Goal: Navigation & Orientation: Find specific page/section

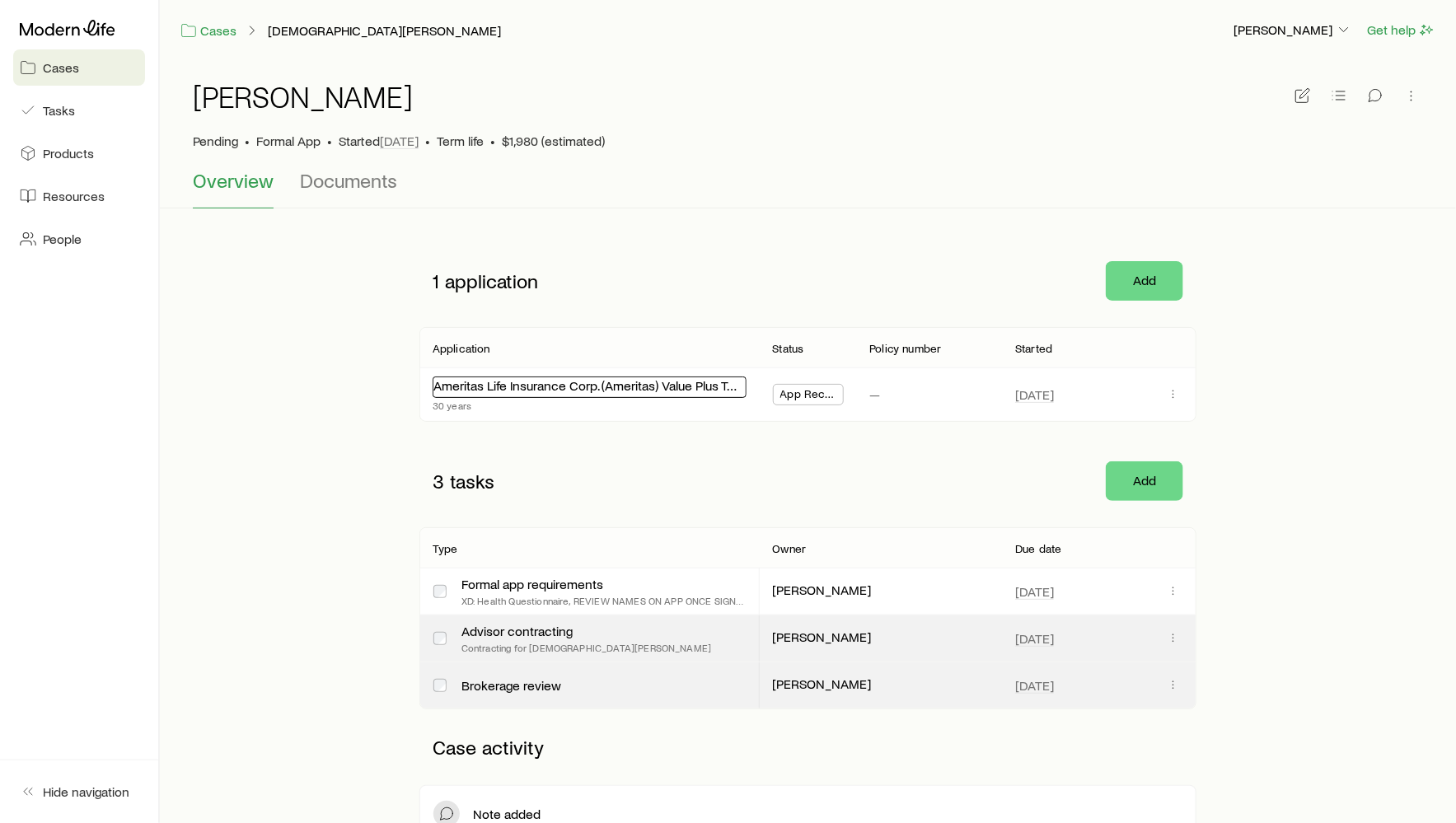
click at [506, 389] on link "Ameritas Life Insurance Corp. (Ameritas) Value Plus Term" at bounding box center [591, 385] width 315 height 16
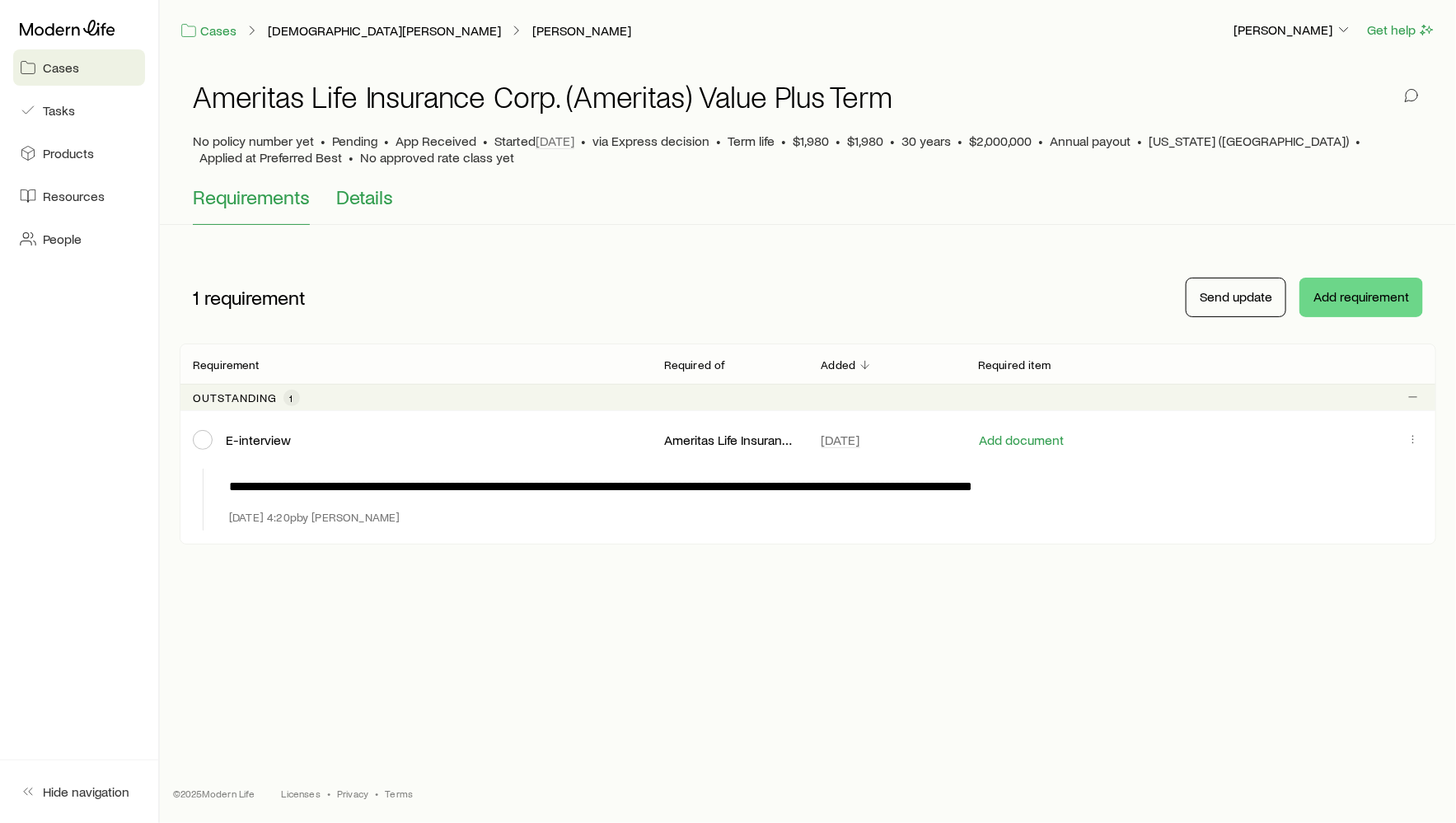
click at [358, 204] on span "Details" at bounding box center [364, 197] width 57 height 23
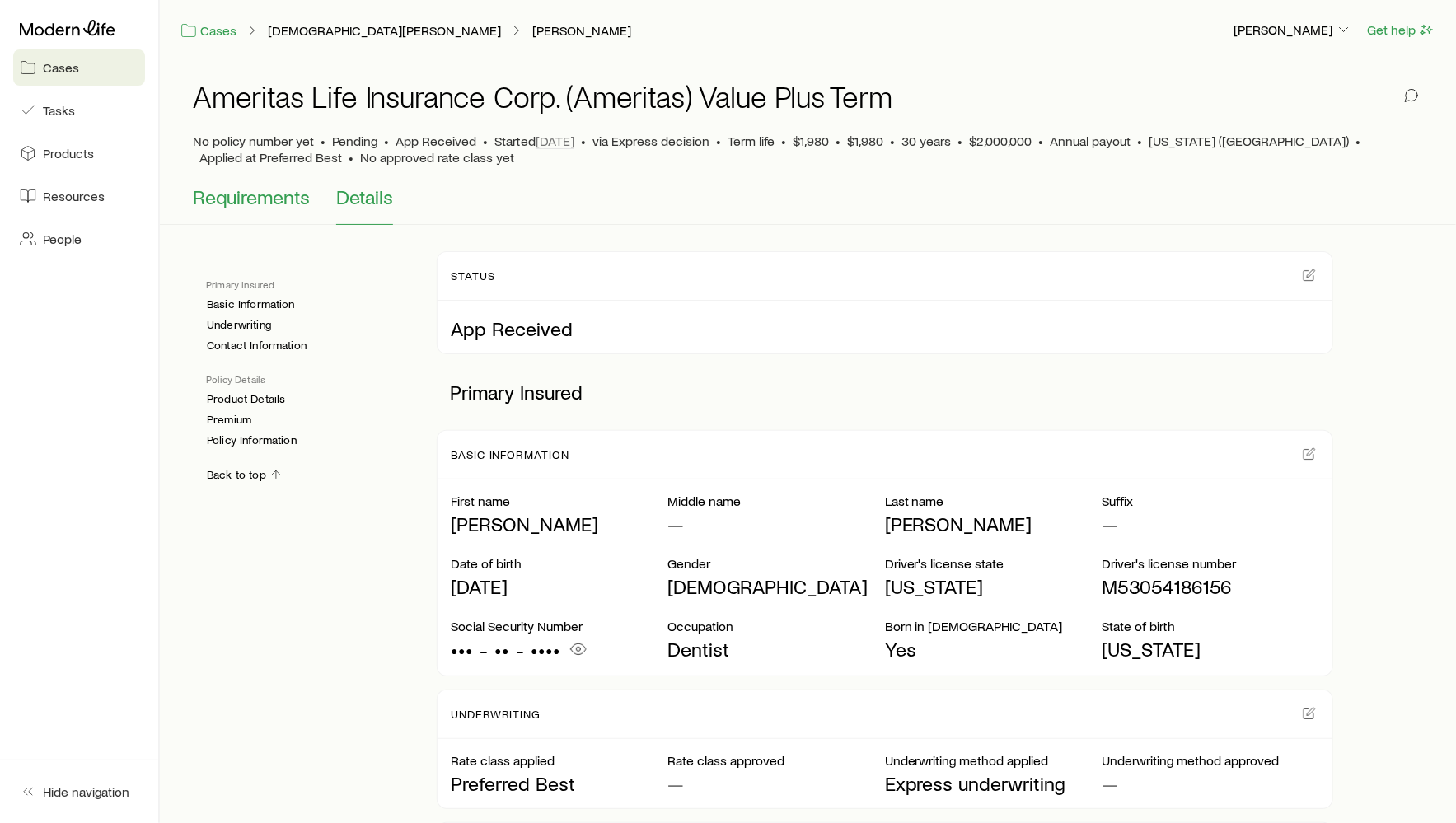
click at [268, 198] on span "Requirements" at bounding box center [252, 197] width 117 height 23
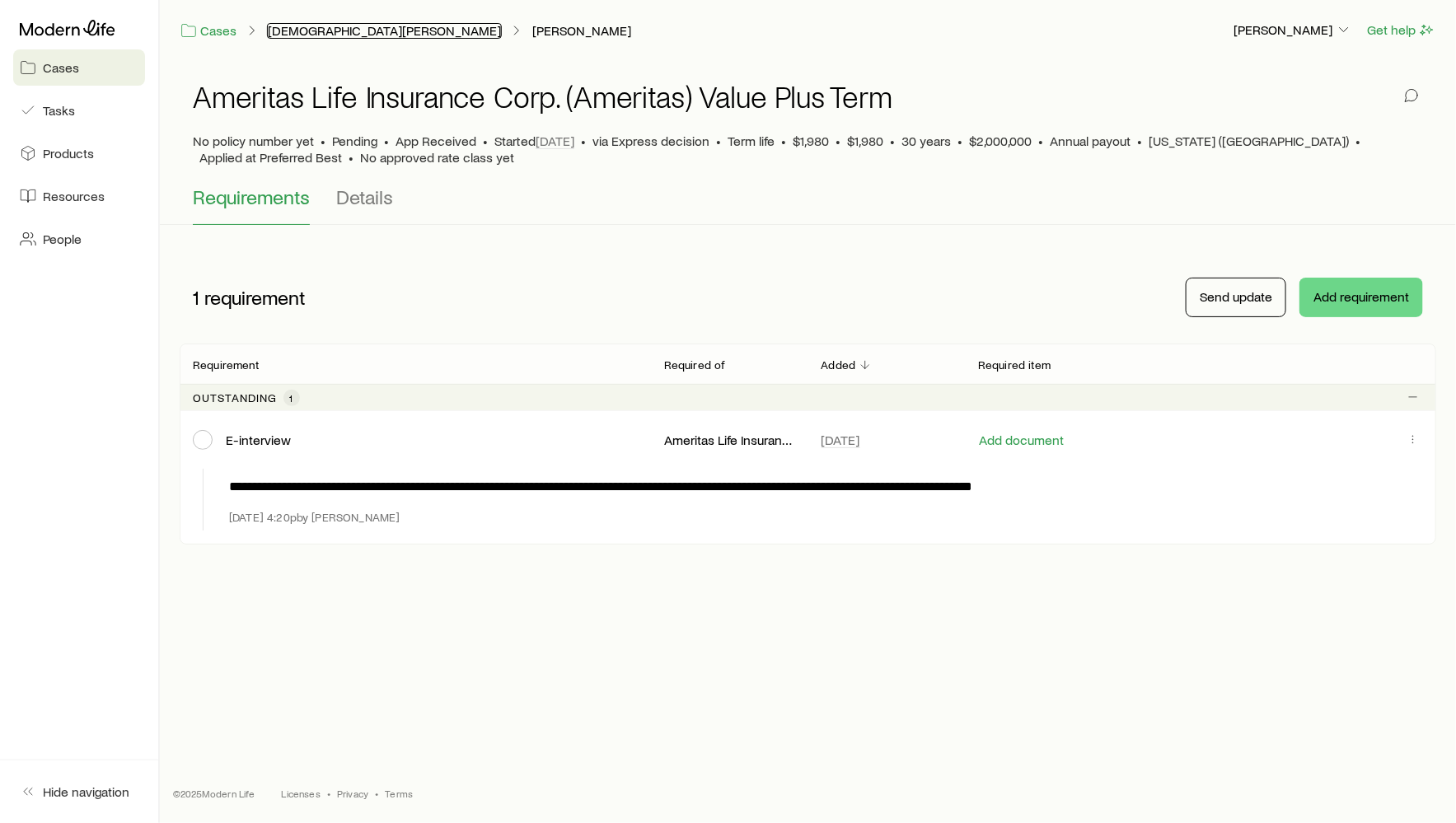
click at [316, 30] on button "[DEMOGRAPHIC_DATA][PERSON_NAME]" at bounding box center [384, 31] width 235 height 16
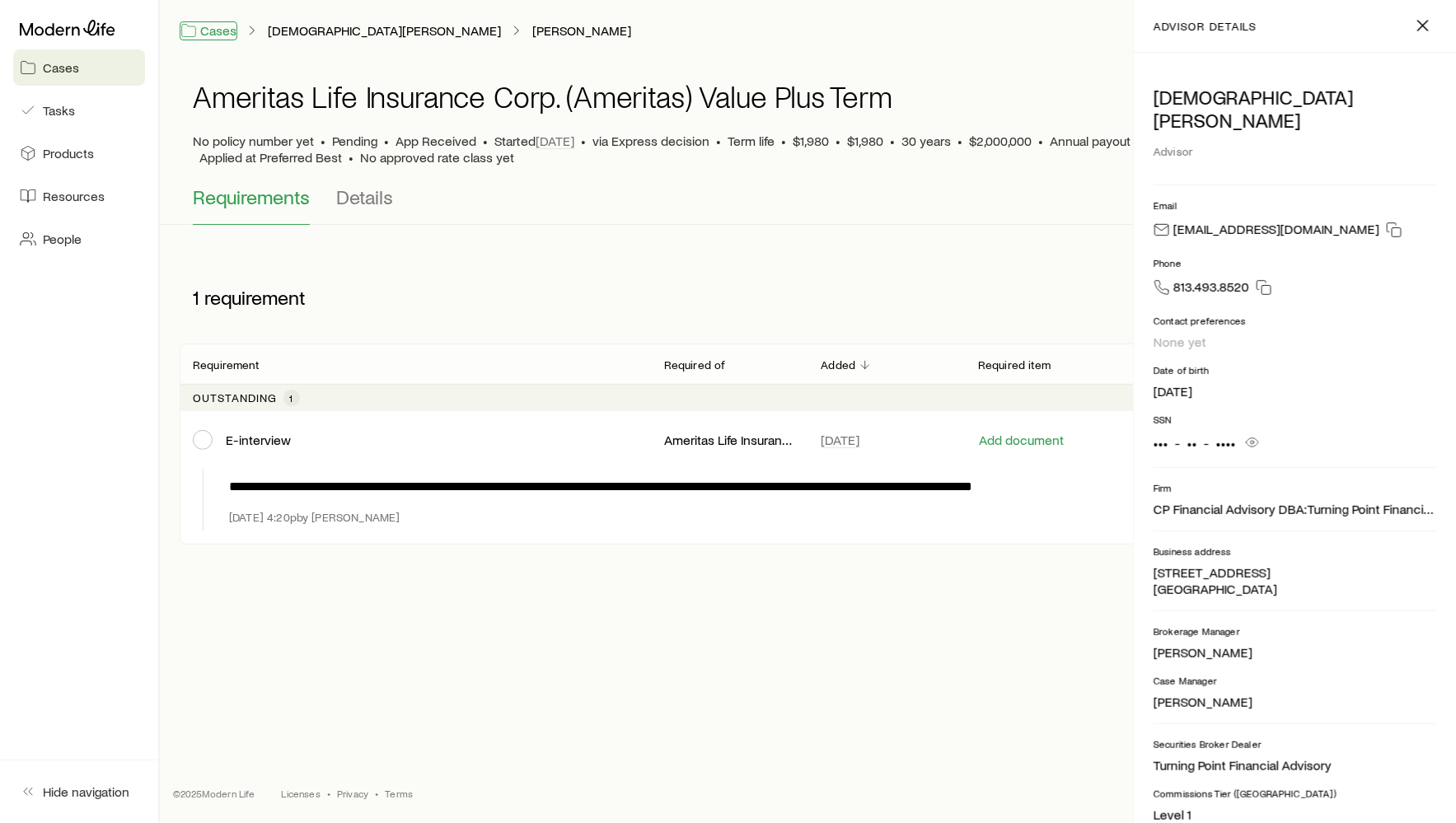
click at [231, 37] on link "Cases" at bounding box center [208, 30] width 58 height 19
